Goal: Information Seeking & Learning: Learn about a topic

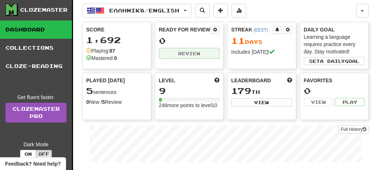
scroll to position [14, 0]
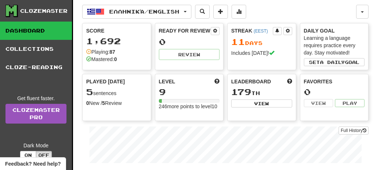
click at [192, 60] on div "Ready for Review 0 Review" at bounding box center [189, 43] width 68 height 40
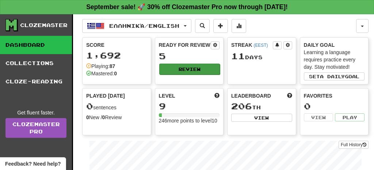
click at [184, 70] on button "Review" at bounding box center [189, 69] width 61 height 11
select select "**"
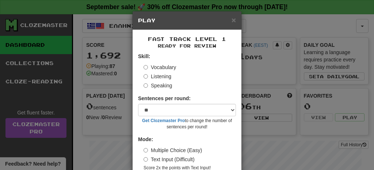
click at [166, 76] on label "Listening" at bounding box center [157, 76] width 28 height 7
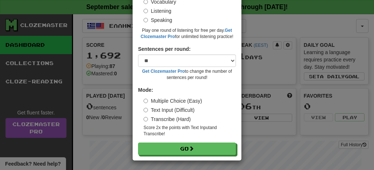
scroll to position [65, 0]
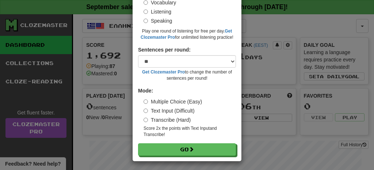
click at [187, 139] on form "Skill: Vocabulary Listening Speaking Play one round of listening for free per d…" at bounding box center [187, 72] width 98 height 168
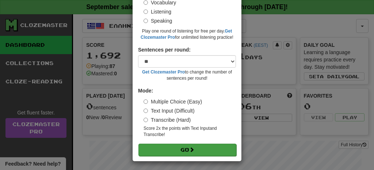
click at [187, 148] on button "Go" at bounding box center [187, 149] width 98 height 12
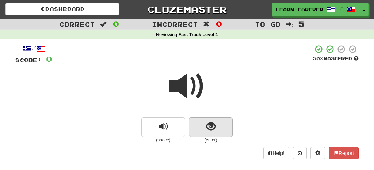
click at [212, 128] on span "show sentence" at bounding box center [211, 127] width 10 height 10
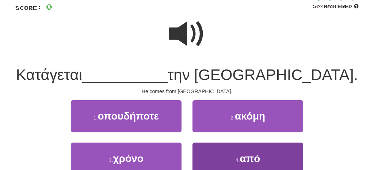
scroll to position [49, 0]
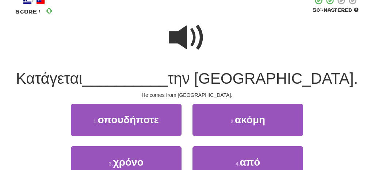
click at [209, 43] on div at bounding box center [186, 42] width 343 height 52
click at [195, 44] on span at bounding box center [187, 37] width 37 height 37
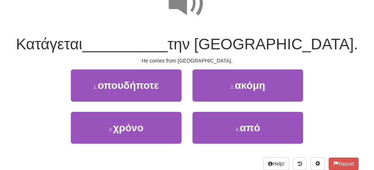
scroll to position [100, 0]
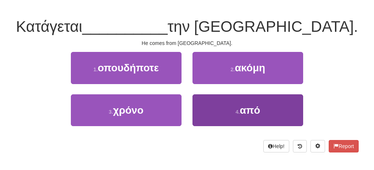
click at [223, 104] on button "4 . από" at bounding box center [247, 110] width 111 height 32
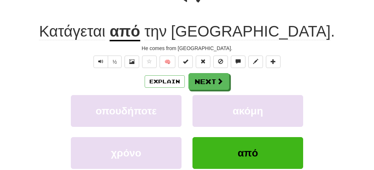
click at [212, 91] on div "Explain Next οπουδήποτε ακόμη χρόνο από Learn more: οπουδήποτε ακόμη χρόνο από" at bounding box center [186, 131] width 343 height 117
click at [211, 84] on button "Next" at bounding box center [209, 81] width 41 height 17
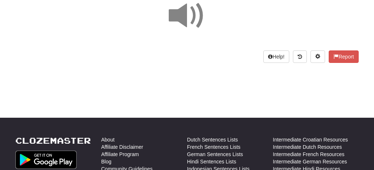
scroll to position [10, 0]
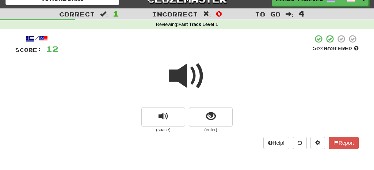
click at [211, 128] on small "(enter)" at bounding box center [211, 130] width 44 height 6
click at [209, 119] on span "show sentence" at bounding box center [211, 116] width 10 height 10
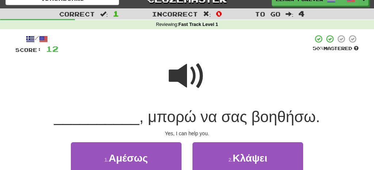
click at [177, 84] on span at bounding box center [187, 76] width 37 height 37
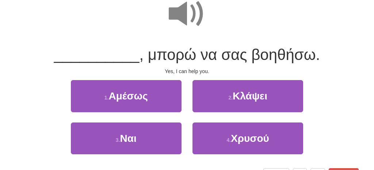
scroll to position [73, 0]
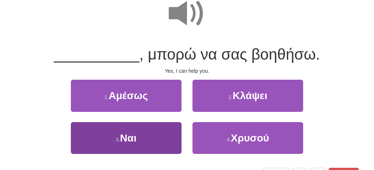
click at [158, 135] on button "3 . Ναι" at bounding box center [126, 138] width 111 height 32
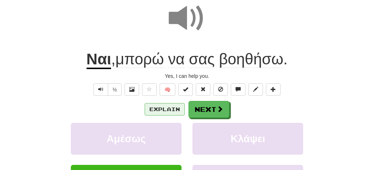
scroll to position [63, 0]
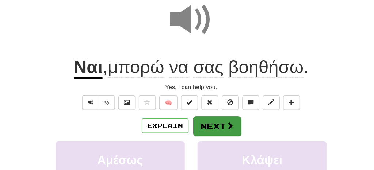
click at [189, 111] on button "Next" at bounding box center [209, 119] width 41 height 17
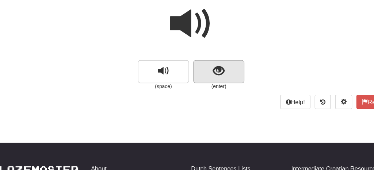
scroll to position [65, 0]
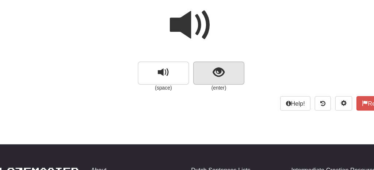
click at [189, 66] on button "show sentence" at bounding box center [211, 63] width 44 height 20
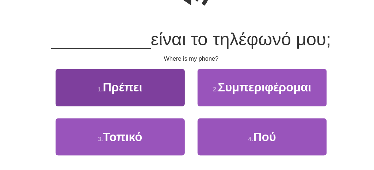
scroll to position [78, 0]
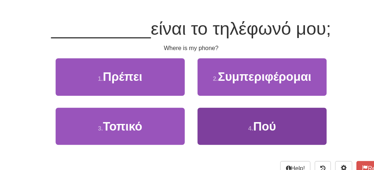
click at [204, 116] on button "4 . Πού" at bounding box center [247, 132] width 111 height 32
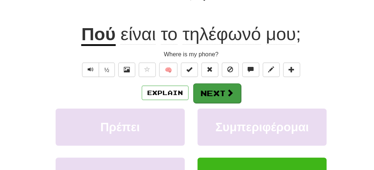
click at [189, 96] on button "Next" at bounding box center [209, 104] width 41 height 17
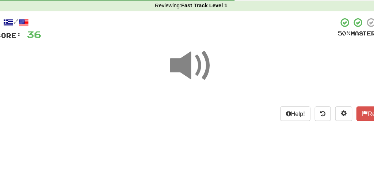
scroll to position [12, 0]
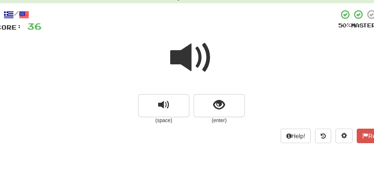
click at [189, 124] on small "(enter)" at bounding box center [211, 127] width 44 height 6
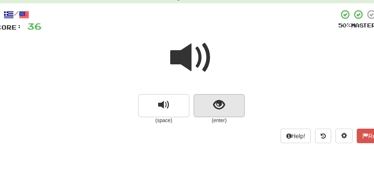
click at [189, 105] on button "show sentence" at bounding box center [211, 115] width 44 height 20
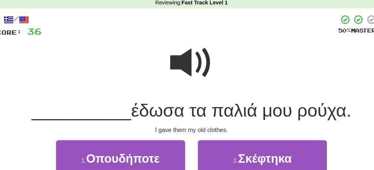
click at [169, 59] on span at bounding box center [187, 54] width 37 height 37
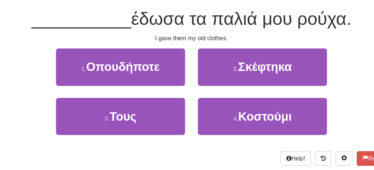
scroll to position [90, 0]
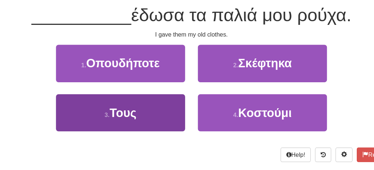
click at [139, 105] on button "3 . Τους" at bounding box center [126, 121] width 111 height 32
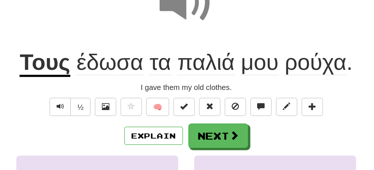
scroll to position [76, 0]
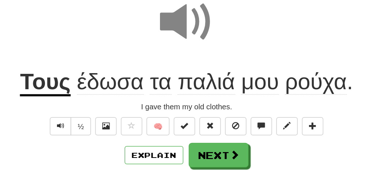
click at [169, 23] on span at bounding box center [187, 15] width 37 height 37
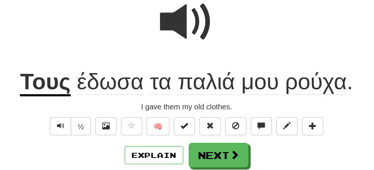
click at [169, 20] on span at bounding box center [187, 15] width 37 height 37
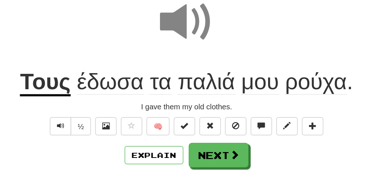
click at [169, 20] on span at bounding box center [187, 15] width 37 height 37
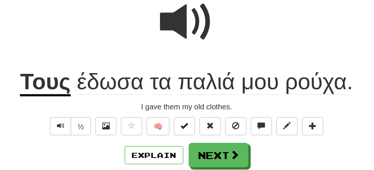
click at [169, 22] on span at bounding box center [187, 15] width 37 height 37
click at [169, 27] on span at bounding box center [187, 15] width 37 height 37
click at [169, 26] on span at bounding box center [187, 15] width 37 height 37
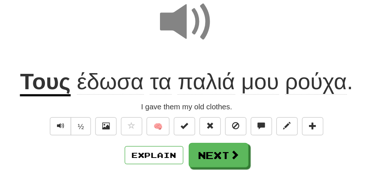
click at [169, 26] on span at bounding box center [187, 15] width 37 height 37
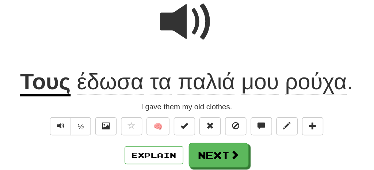
click at [169, 26] on span at bounding box center [187, 15] width 37 height 37
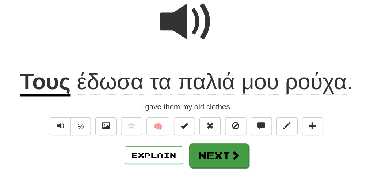
click at [189, 104] on button "Next" at bounding box center [209, 106] width 41 height 17
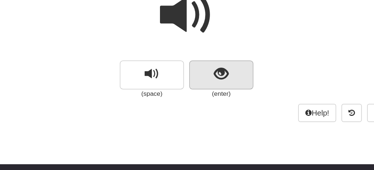
click at [189, 54] on button "show sentence" at bounding box center [211, 52] width 44 height 20
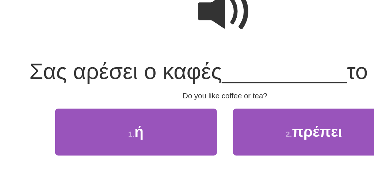
click at [169, 15] on span at bounding box center [187, 10] width 37 height 37
click at [169, 10] on span at bounding box center [187, 10] width 37 height 37
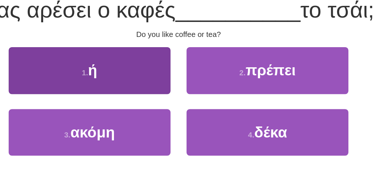
click at [89, 77] on button "1 . ή" at bounding box center [126, 93] width 111 height 32
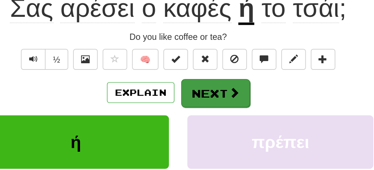
click at [189, 98] on button "Next" at bounding box center [209, 106] width 41 height 17
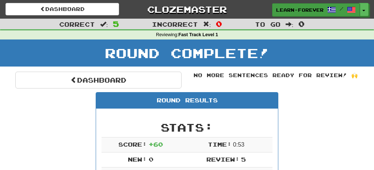
scroll to position [0, 0]
click at [296, 5] on link "learn-forever /" at bounding box center [316, 9] width 88 height 13
